Goal: Information Seeking & Learning: Learn about a topic

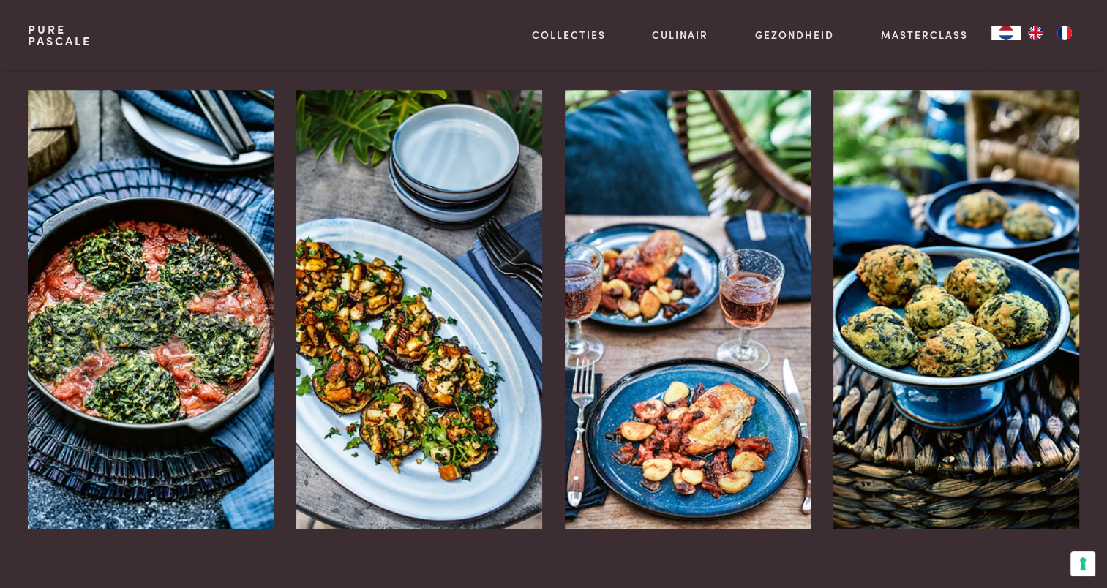
scroll to position [1317, 0]
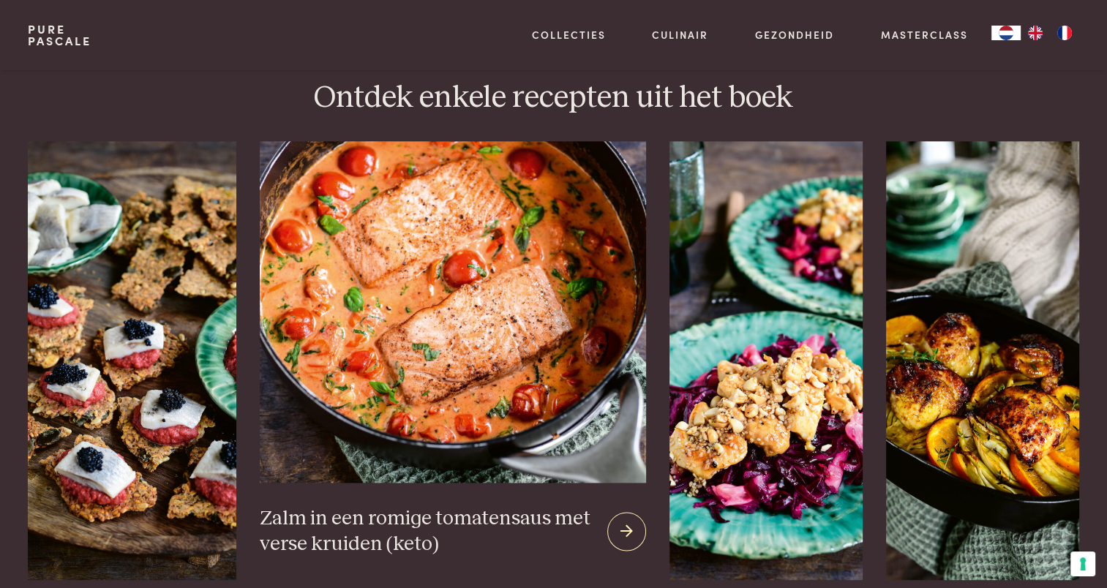
scroll to position [1829, 0]
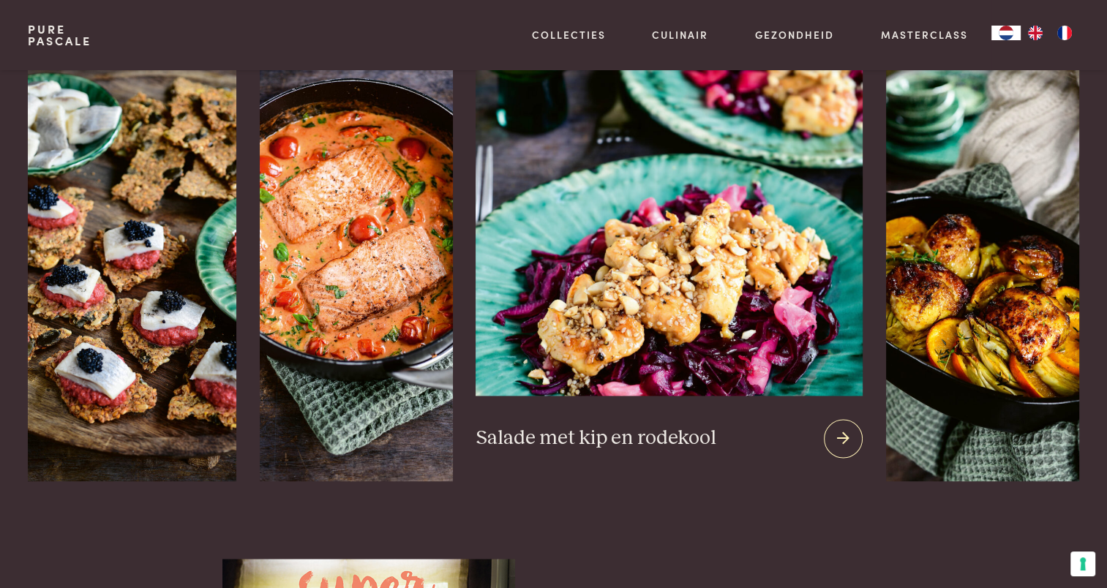
click at [650, 294] on img at bounding box center [669, 218] width 386 height 353
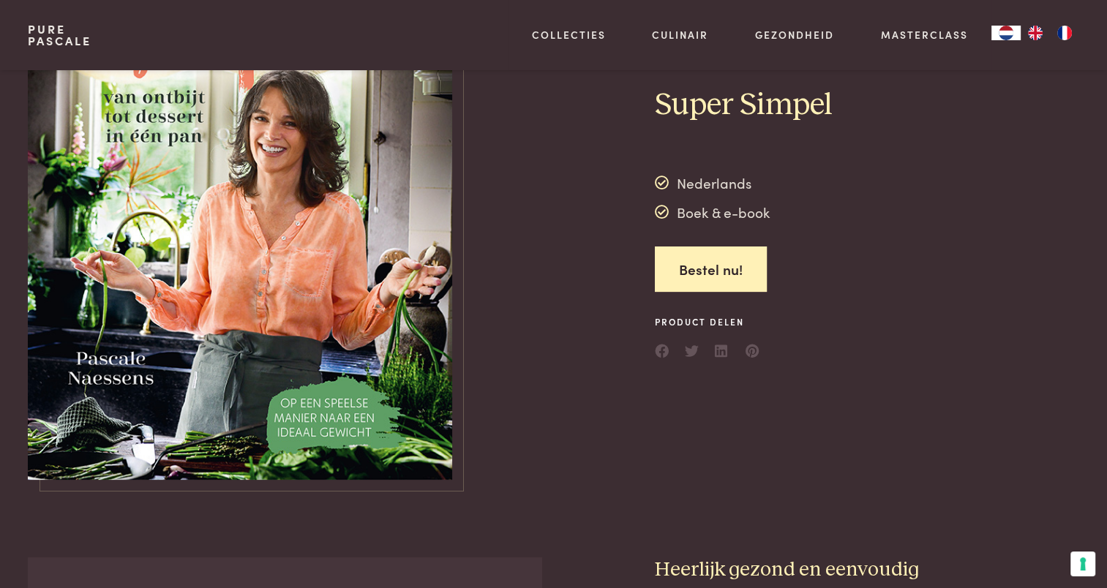
scroll to position [0, 0]
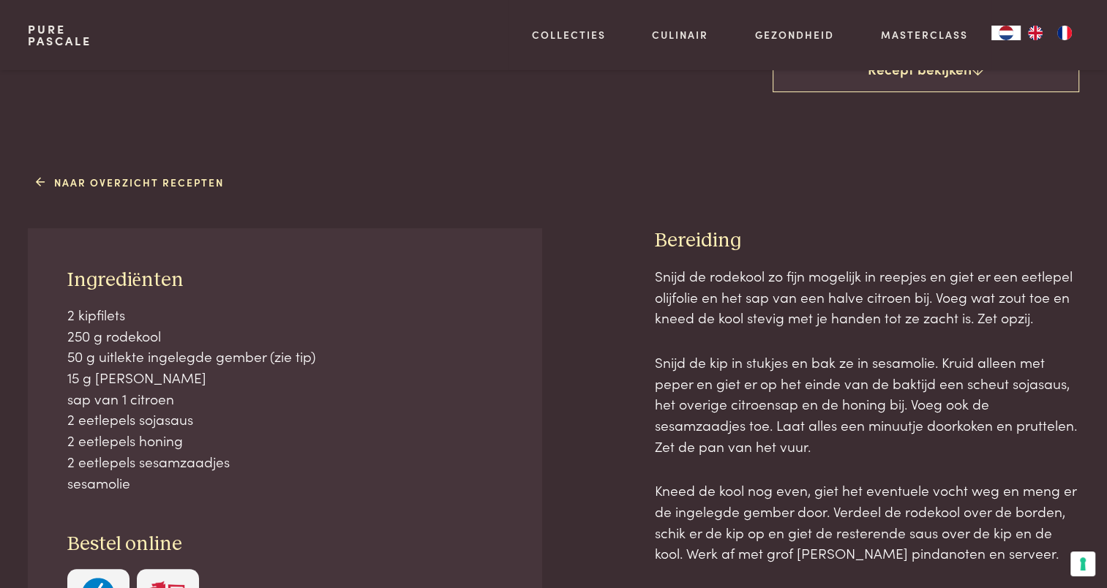
scroll to position [512, 0]
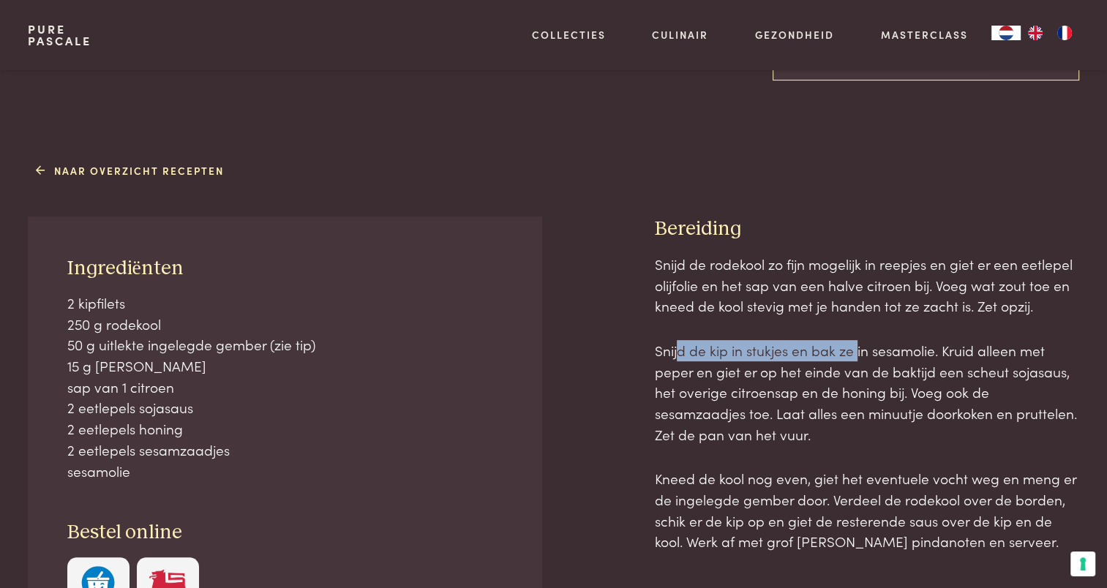
drag, startPoint x: 680, startPoint y: 351, endPoint x: 855, endPoint y: 358, distance: 175.0
click at [855, 358] on p "Snijd de kip in stukjes en bak ze in sesamolie. Kruid alleen met peper en giet …" at bounding box center [867, 392] width 424 height 105
click at [1034, 374] on p "Snijd de kip in stukjes en bak ze in sesamolie. Kruid alleen met peper en giet …" at bounding box center [867, 392] width 424 height 105
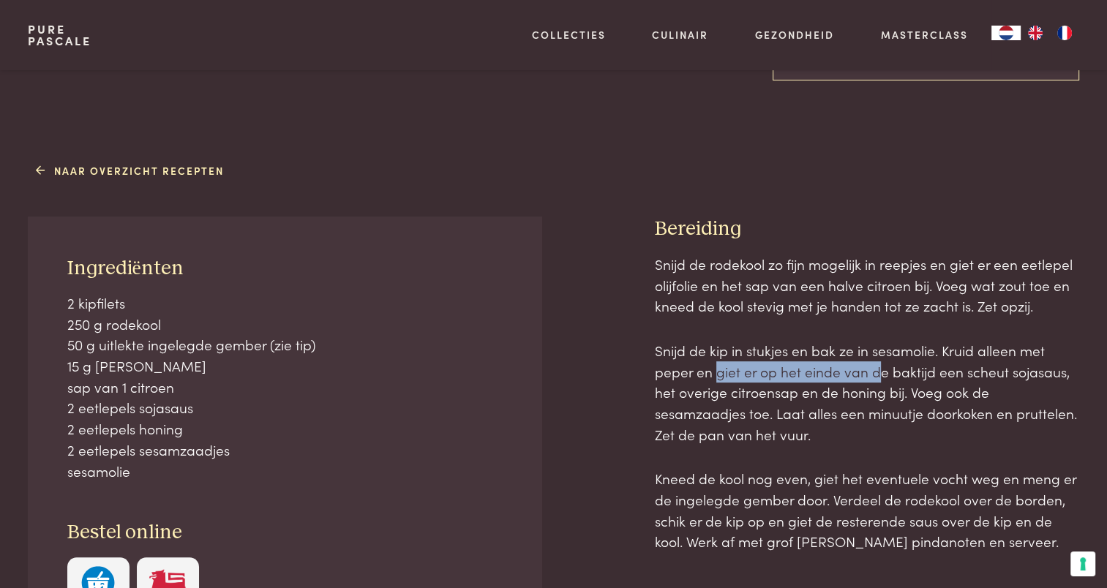
drag, startPoint x: 715, startPoint y: 370, endPoint x: 880, endPoint y: 378, distance: 165.6
click at [880, 378] on p "Snijd de kip in stukjes en bak ze in sesamolie. Kruid alleen met peper en giet …" at bounding box center [867, 392] width 424 height 105
click at [730, 386] on p "Snijd de kip in stukjes en bak ze in sesamolie. Kruid alleen met peper en giet …" at bounding box center [867, 392] width 424 height 105
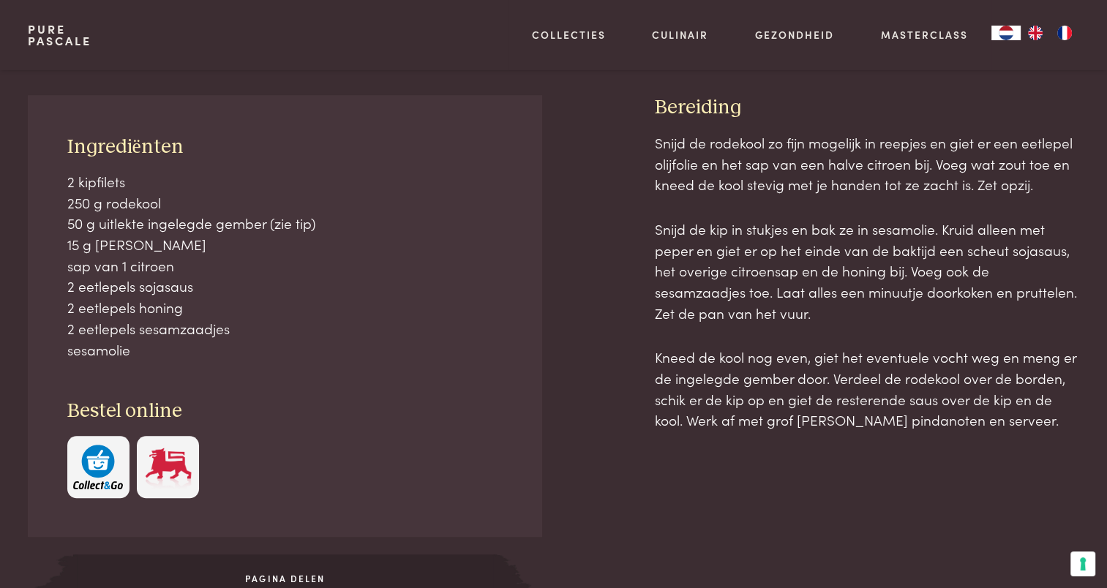
scroll to position [659, 0]
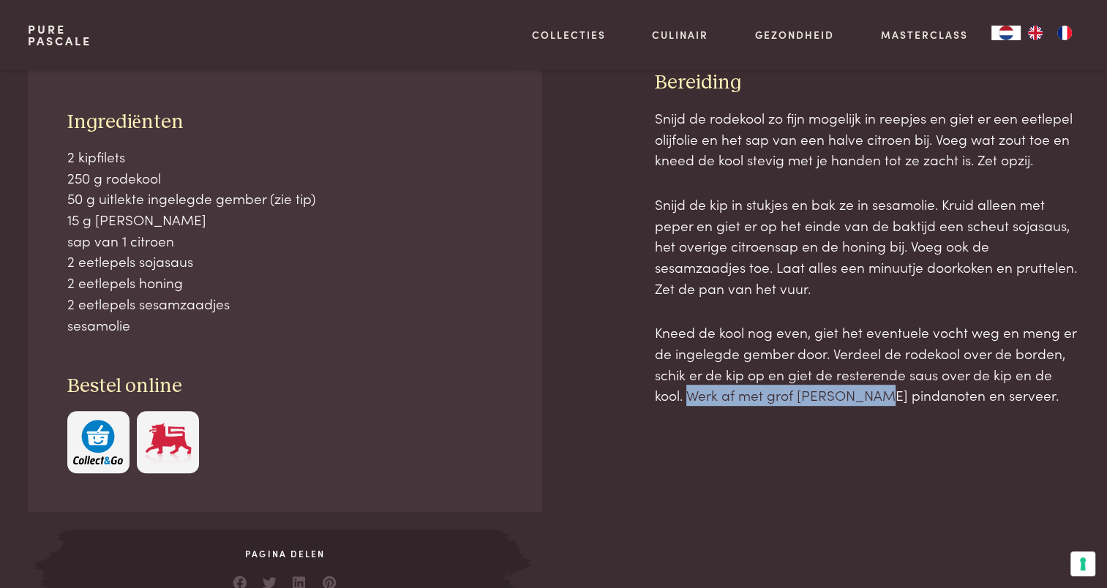
drag, startPoint x: 703, startPoint y: 398, endPoint x: 871, endPoint y: 404, distance: 167.7
click at [871, 404] on p "Kneed de kool nog even, giet het eventuele vocht weg en meng er de ingelegde ge…" at bounding box center [867, 364] width 424 height 84
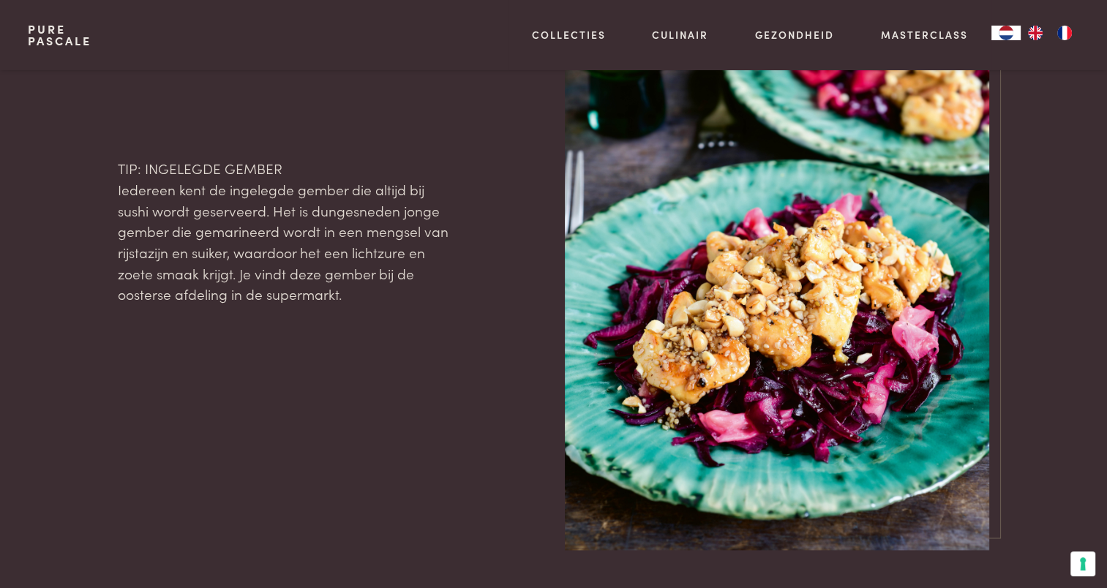
scroll to position [1756, 0]
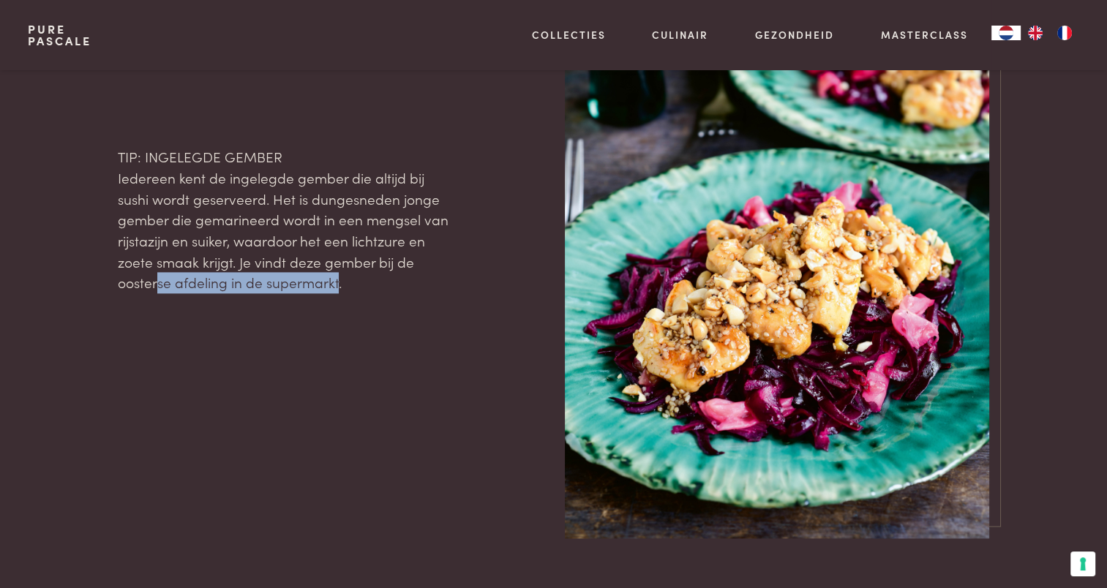
drag, startPoint x: 154, startPoint y: 282, endPoint x: 335, endPoint y: 290, distance: 181.6
click at [335, 290] on p "TIP: INGELEGDE GEMBER Iedereen kent de ingelegde gember die altijd bij sushi wo…" at bounding box center [285, 219] width 335 height 147
click at [332, 288] on p "TIP: INGELEGDE GEMBER Iedereen kent de ingelegde gember die altijd bij sushi wo…" at bounding box center [285, 219] width 335 height 147
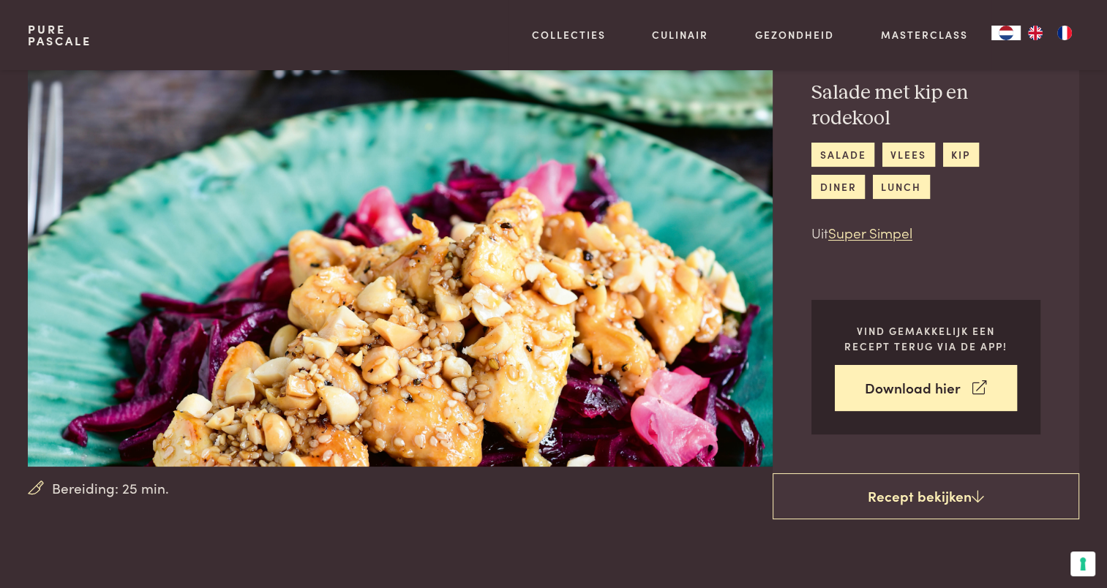
scroll to position [0, 0]
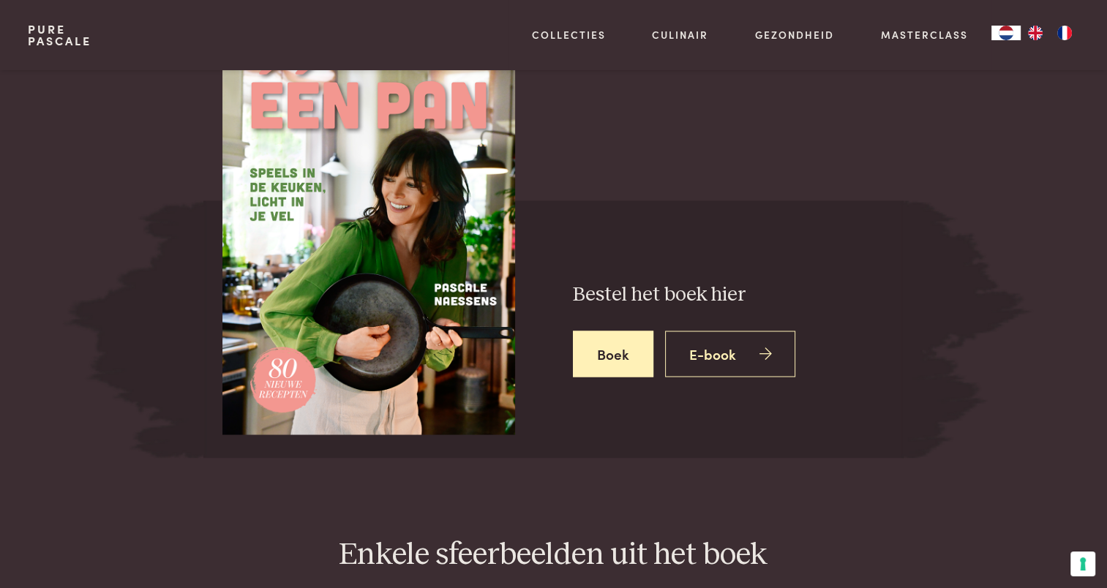
scroll to position [1902, 0]
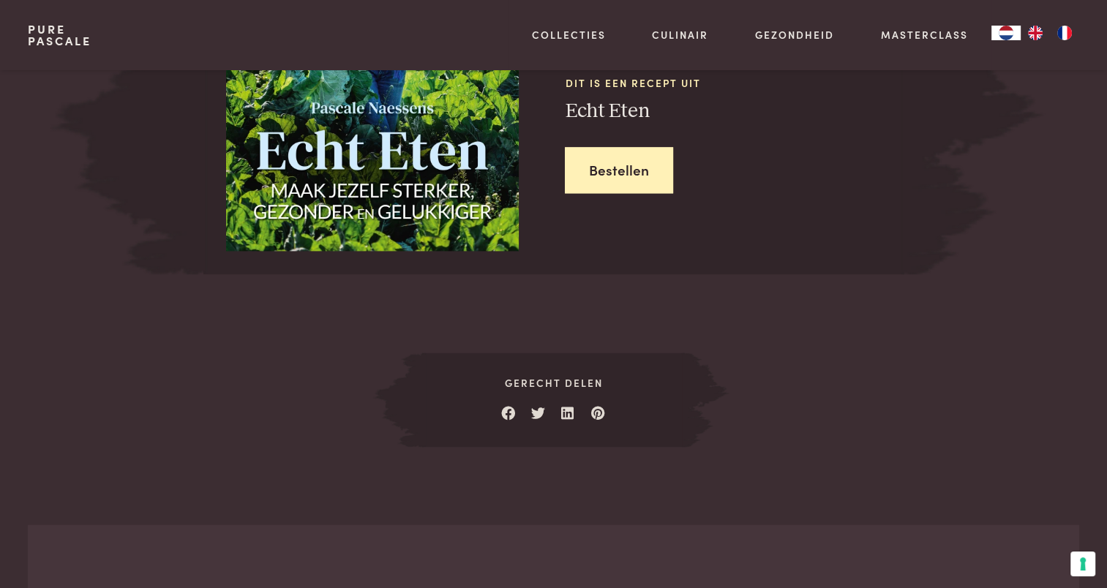
scroll to position [1392, 0]
